Goal: Task Accomplishment & Management: Manage account settings

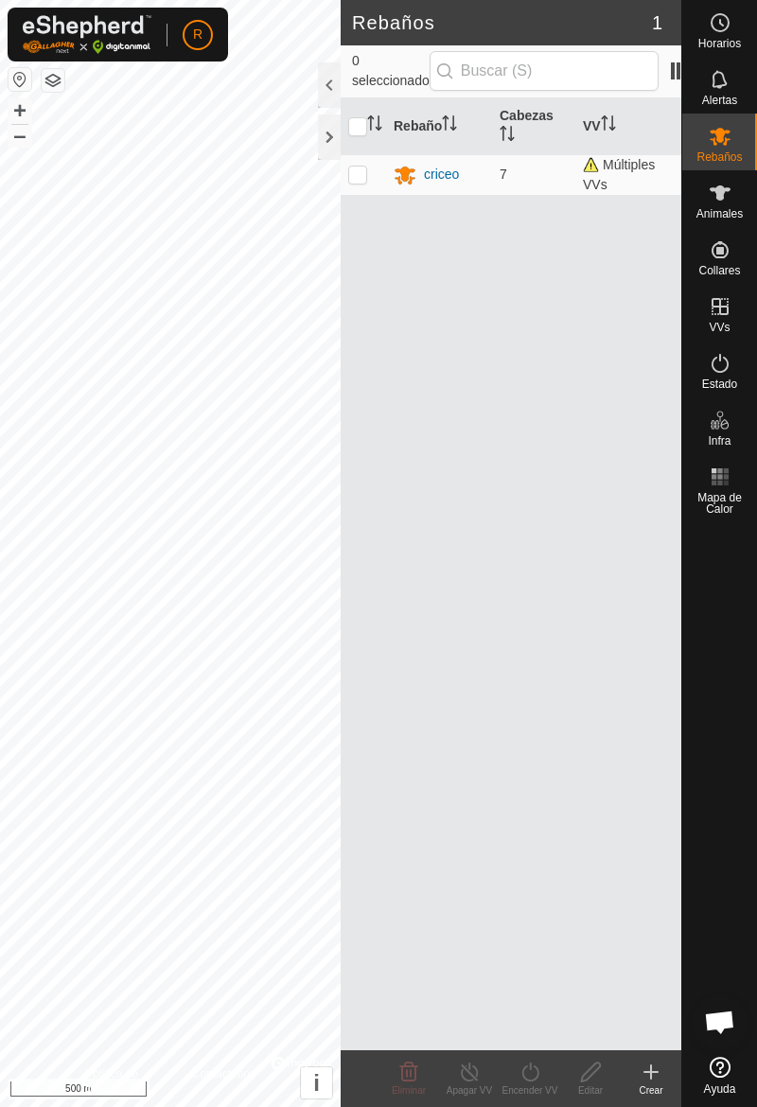
click at [726, 221] on div "Animales" at bounding box center [719, 198] width 75 height 57
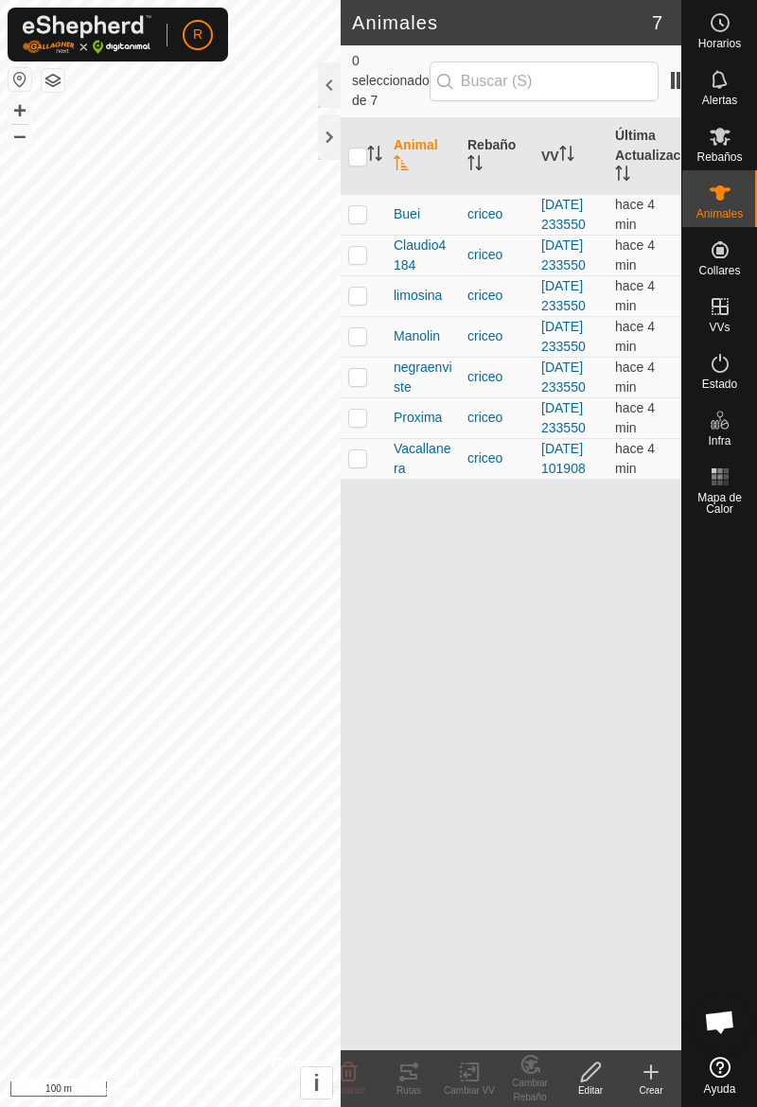
click at [376, 233] on td at bounding box center [362, 214] width 45 height 41
click at [363, 235] on td at bounding box center [362, 214] width 45 height 41
click at [372, 235] on td at bounding box center [362, 214] width 45 height 41
click at [370, 235] on td at bounding box center [362, 214] width 45 height 41
checkbox input "false"
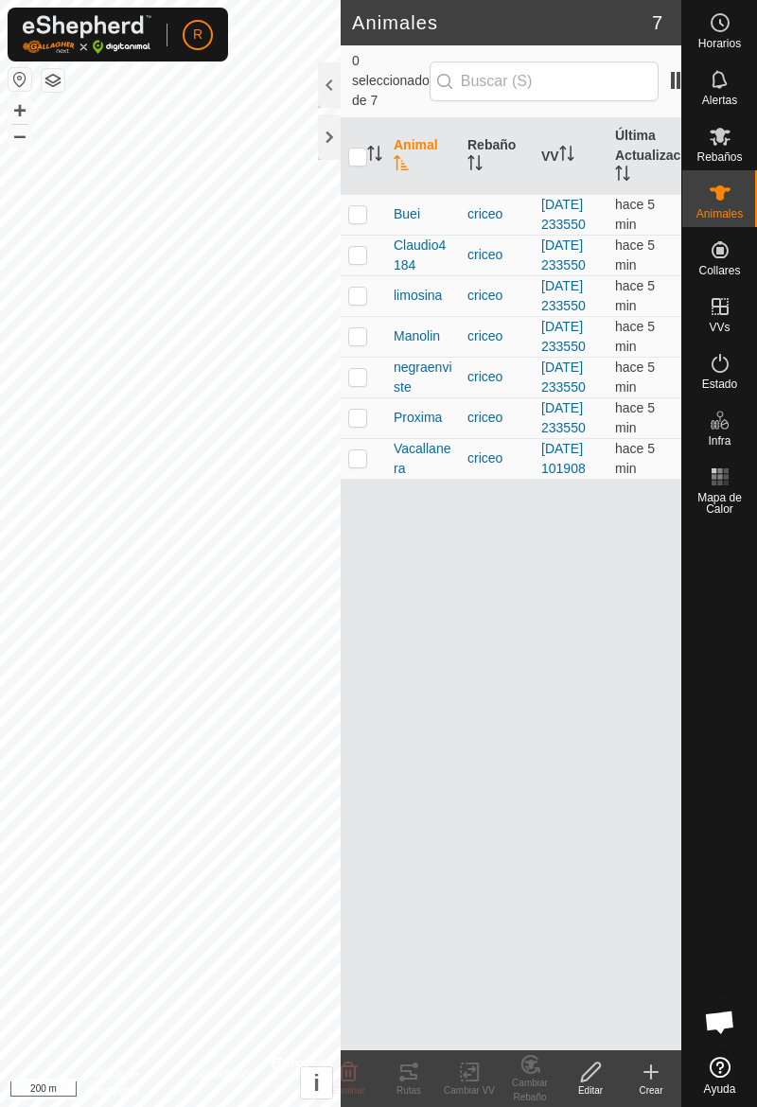
click at [373, 275] on td at bounding box center [362, 255] width 45 height 41
click at [371, 275] on td at bounding box center [362, 255] width 45 height 41
checkbox input "false"
click at [368, 316] on td at bounding box center [362, 295] width 45 height 41
click at [363, 316] on td at bounding box center [362, 295] width 45 height 41
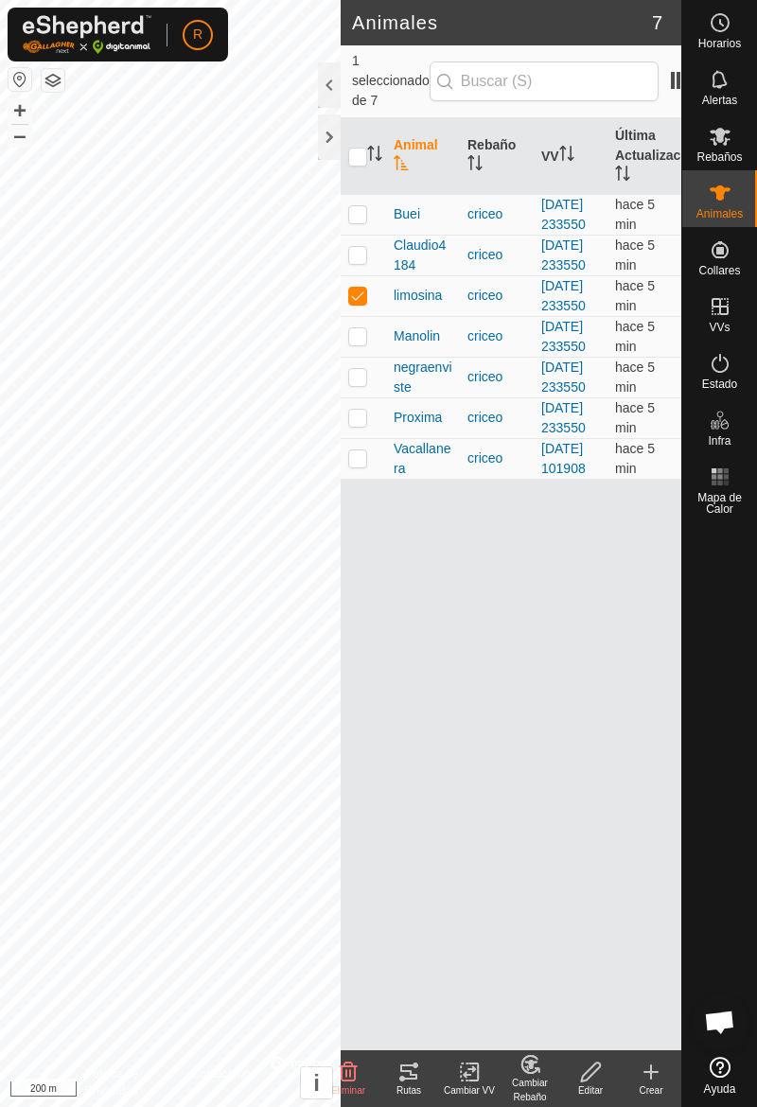
checkbox input "false"
click at [379, 357] on td at bounding box center [362, 336] width 45 height 41
click at [375, 357] on td at bounding box center [362, 336] width 45 height 41
checkbox input "false"
click at [373, 397] on td at bounding box center [362, 377] width 45 height 41
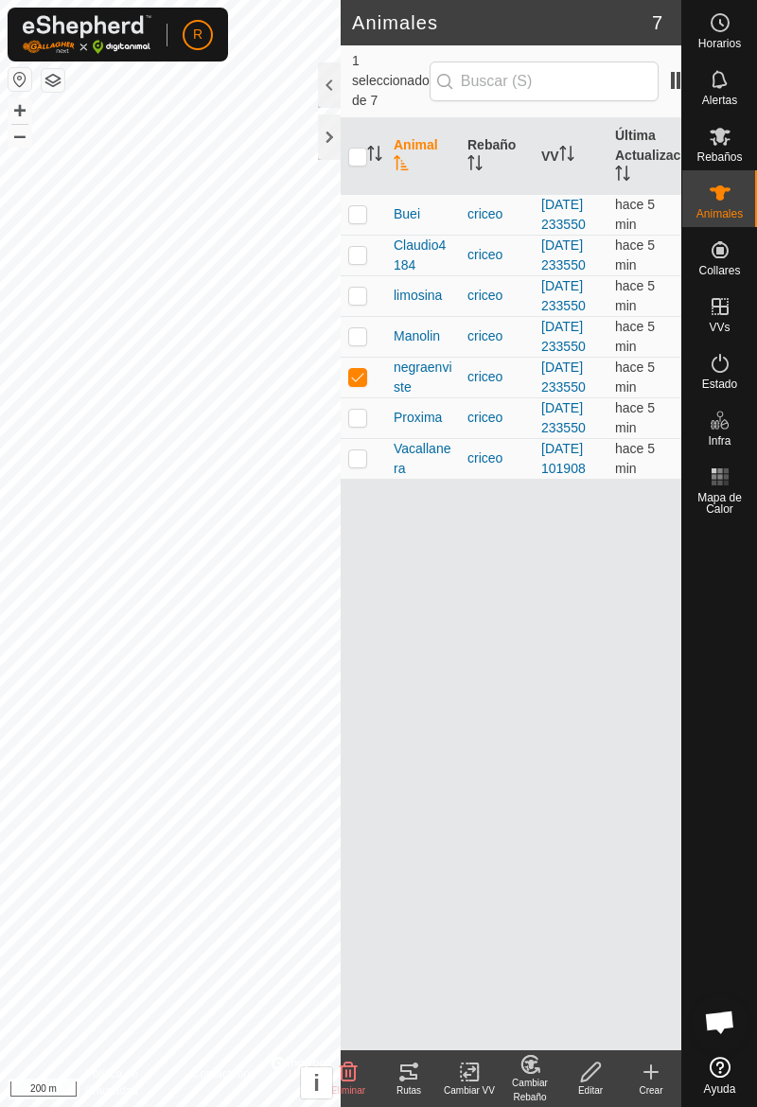
click at [371, 397] on td at bounding box center [362, 377] width 45 height 41
checkbox input "false"
click at [373, 438] on td at bounding box center [362, 417] width 45 height 41
click at [371, 438] on td at bounding box center [362, 417] width 45 height 41
checkbox input "false"
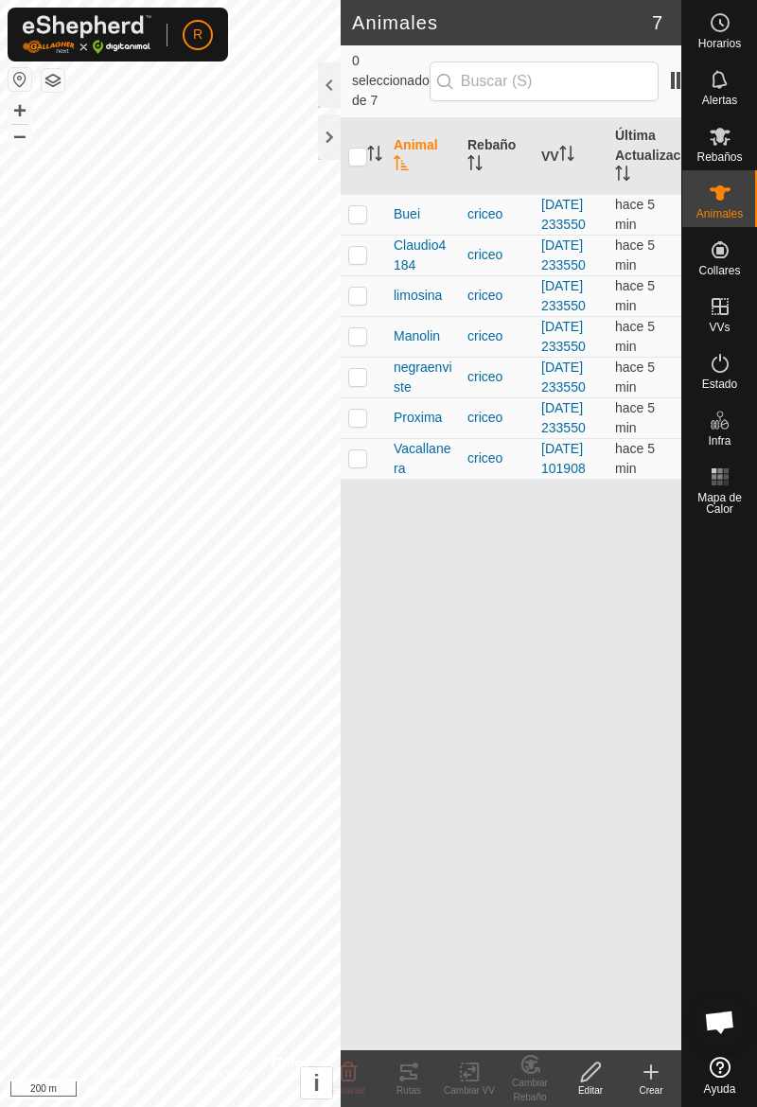
click at [380, 479] on td at bounding box center [362, 458] width 45 height 41
checkbox input "true"
click at [421, 1078] on tracks-svg-icon at bounding box center [408, 1071] width 61 height 23
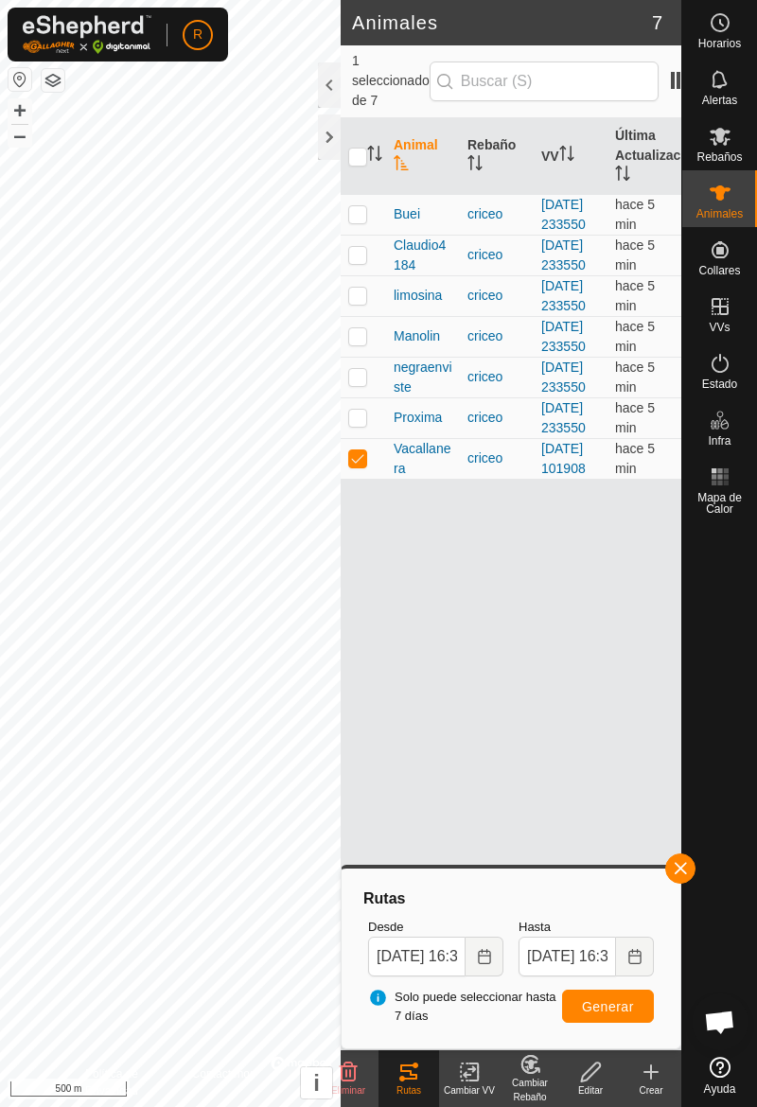
click at [683, 880] on button "button" at bounding box center [680, 868] width 30 height 30
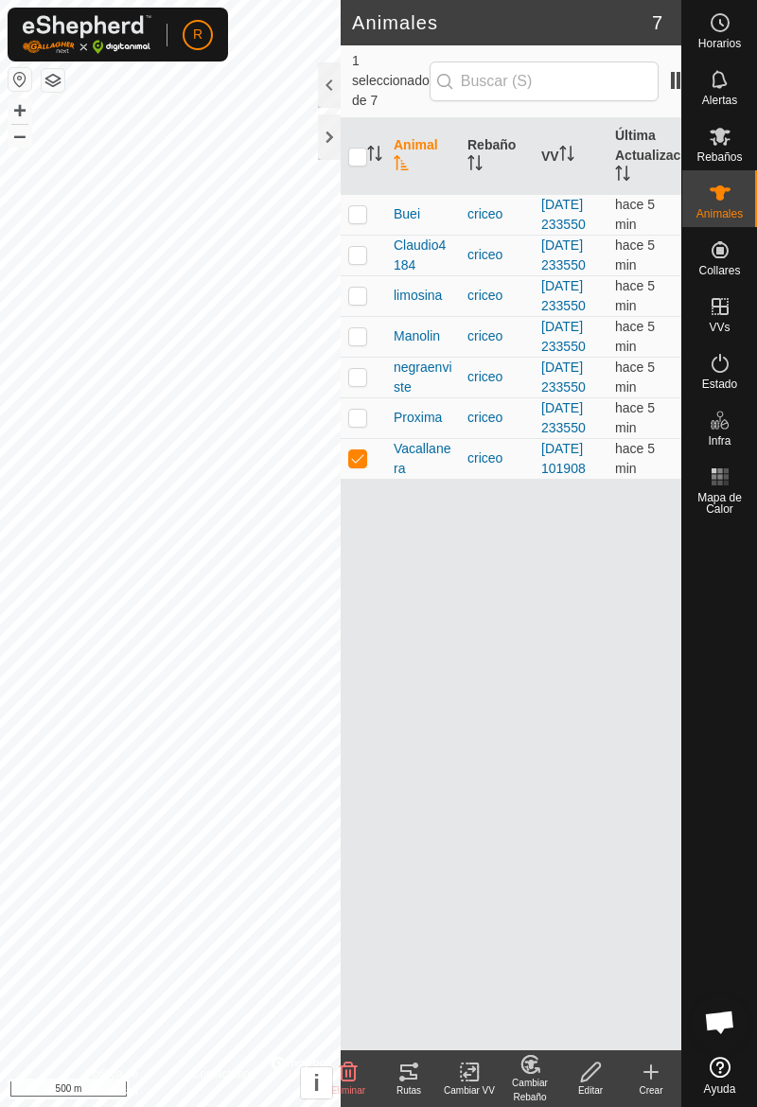
click at [380, 235] on td at bounding box center [362, 214] width 45 height 41
checkbox input "true"
click at [380, 479] on td at bounding box center [362, 458] width 45 height 41
checkbox input "false"
click at [418, 1080] on icon at bounding box center [408, 1071] width 23 height 23
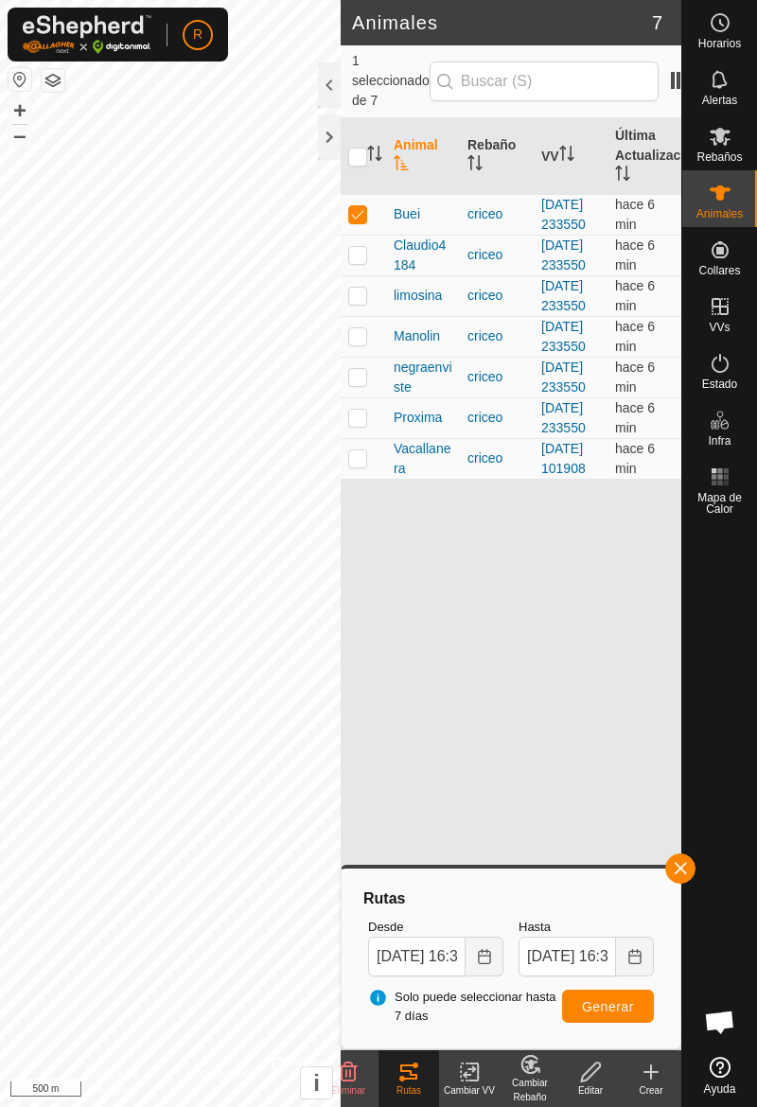
click at [417, 1087] on div "Rutas" at bounding box center [408, 1090] width 61 height 14
click at [411, 1075] on icon at bounding box center [408, 1071] width 23 height 23
click at [411, 1078] on icon at bounding box center [408, 1071] width 17 height 15
click at [411, 1077] on icon at bounding box center [408, 1071] width 17 height 15
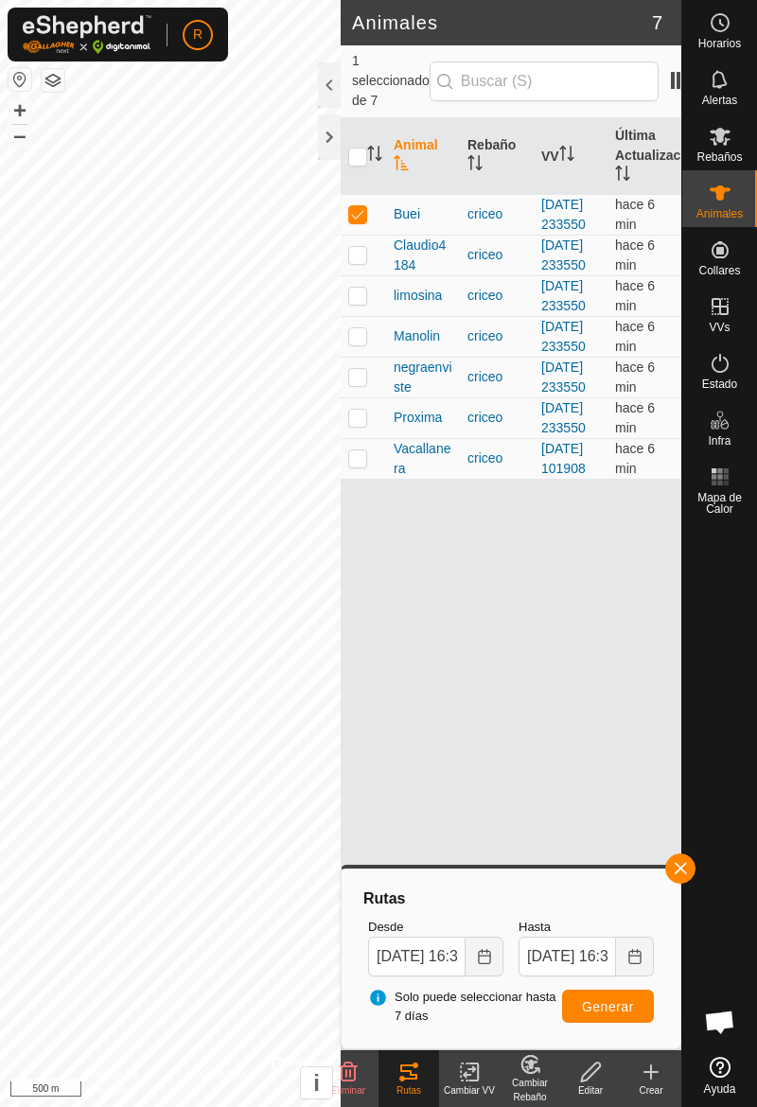
click at [417, 1081] on icon at bounding box center [408, 1071] width 23 height 23
click at [415, 1083] on div "Rutas" at bounding box center [408, 1090] width 61 height 14
click at [412, 1076] on icon at bounding box center [408, 1071] width 17 height 15
click at [410, 1074] on icon at bounding box center [408, 1071] width 17 height 15
click at [410, 1072] on icon at bounding box center [408, 1071] width 17 height 15
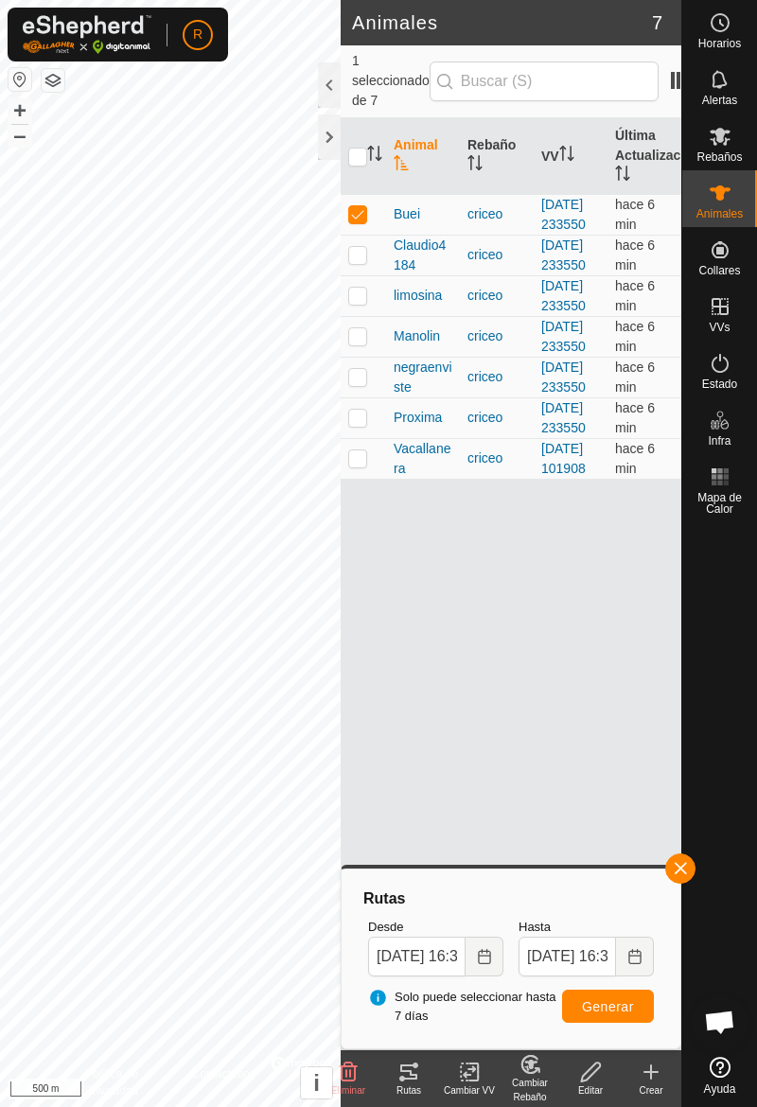
click at [410, 1069] on icon at bounding box center [408, 1071] width 17 height 15
click at [689, 874] on button "button" at bounding box center [680, 868] width 30 height 30
click at [696, 872] on div at bounding box center [719, 785] width 75 height 527
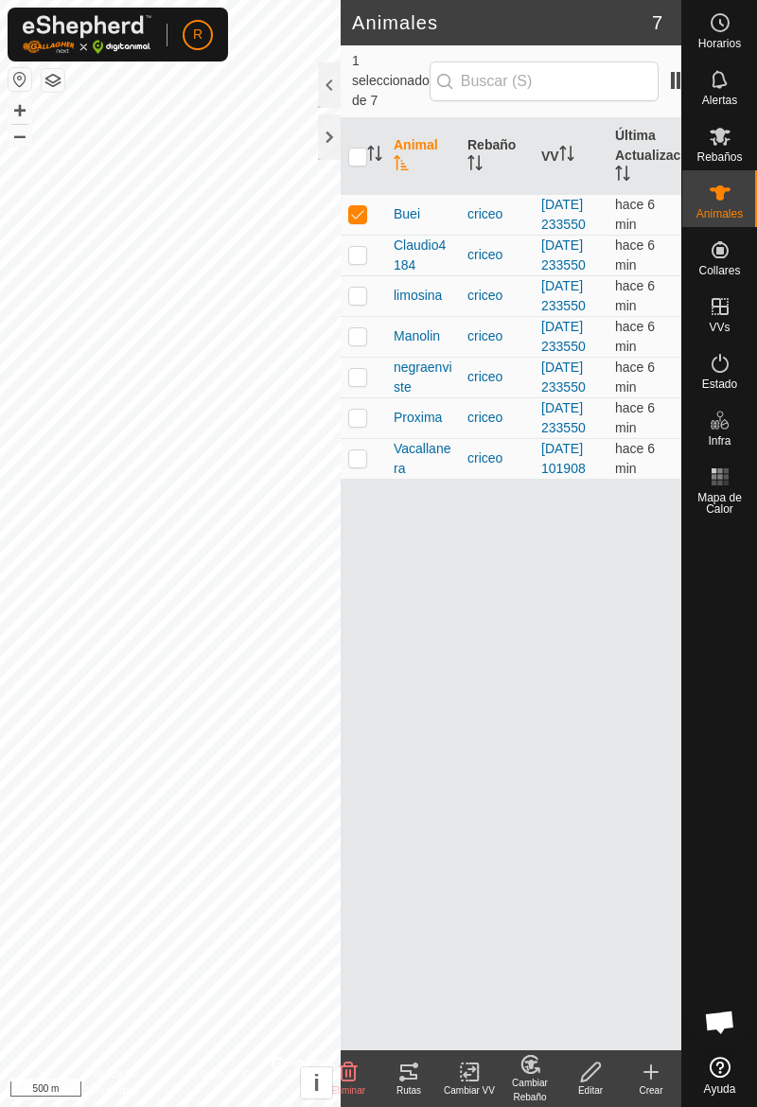
click at [693, 870] on div at bounding box center [719, 785] width 75 height 527
click at [689, 875] on div at bounding box center [719, 785] width 75 height 527
click at [685, 873] on div at bounding box center [719, 785] width 75 height 527
click at [677, 877] on div "Animal Rebaño VV Última Actualización Buei [PERSON_NAME] [DATE] 233550 hace 6 m…" at bounding box center [510, 584] width 340 height 932
